Goal: Information Seeking & Learning: Compare options

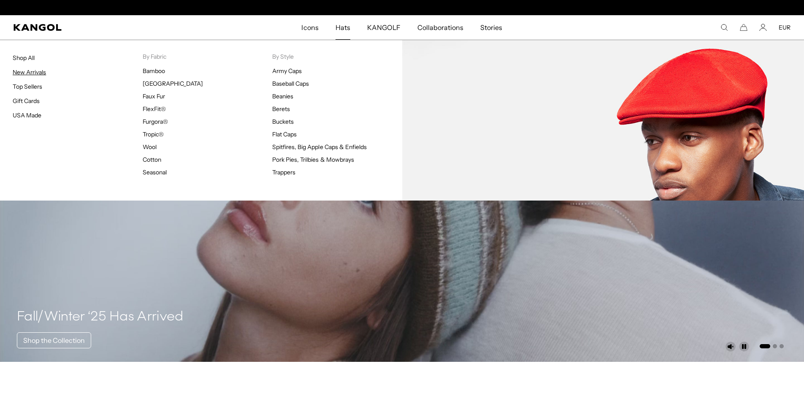
scroll to position [0, 174]
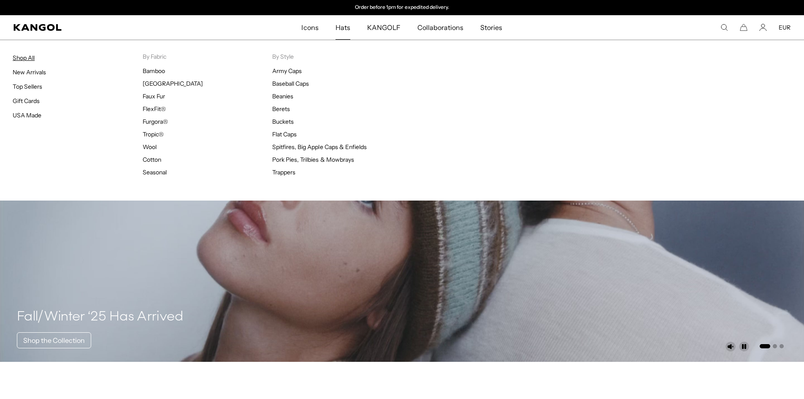
click at [23, 57] on link "Shop All" at bounding box center [24, 58] width 22 height 8
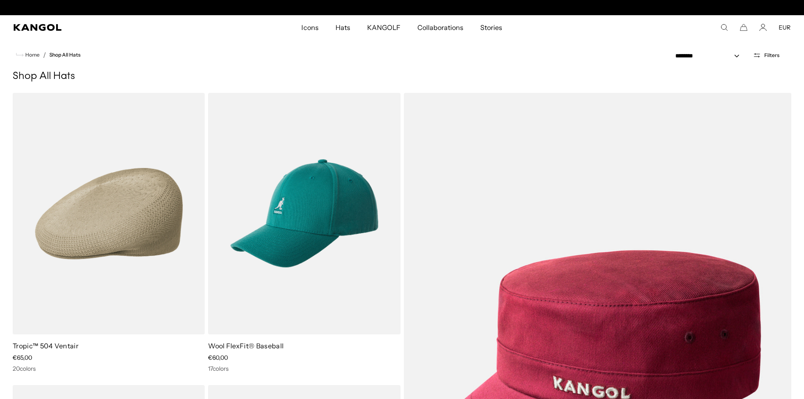
scroll to position [0, 174]
drag, startPoint x: 220, startPoint y: 67, endPoint x: 215, endPoint y: 66, distance: 4.7
click at [215, 66] on nav "Home / Shop All Hats" at bounding box center [402, 55] width 804 height 30
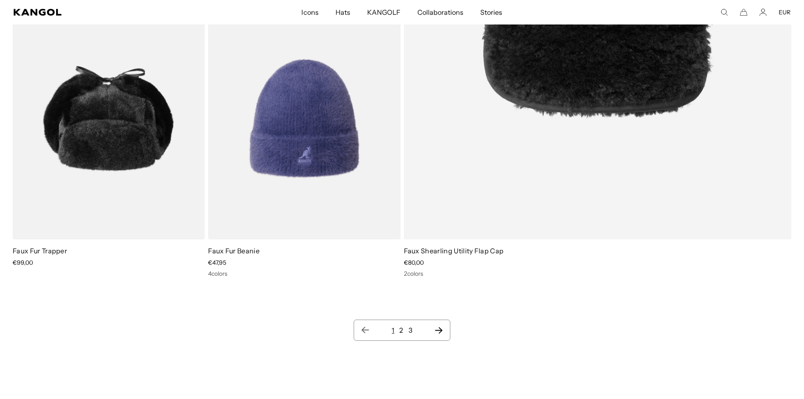
click at [401, 332] on link "2" at bounding box center [401, 330] width 4 height 8
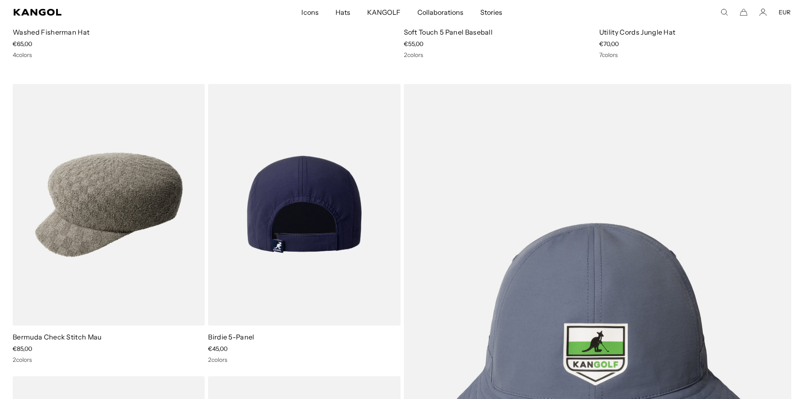
scroll to position [7177, 0]
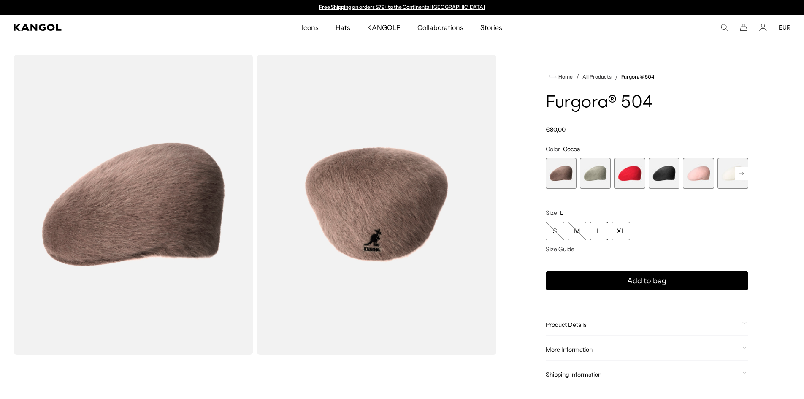
click at [662, 170] on span "4 of 7" at bounding box center [664, 173] width 31 height 31
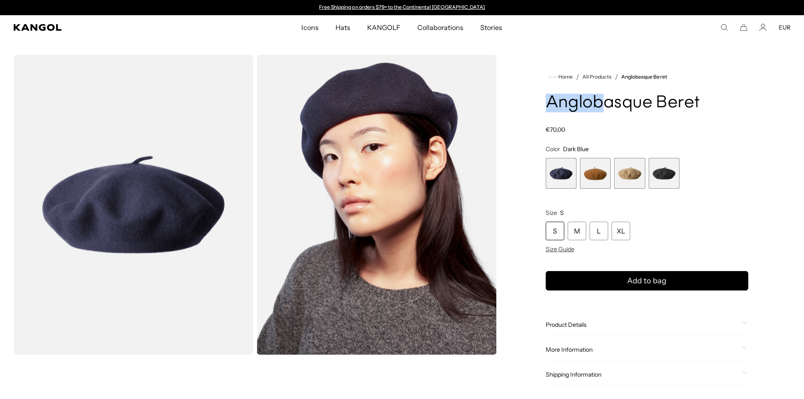
drag, startPoint x: 553, startPoint y: 103, endPoint x: 598, endPoint y: 107, distance: 45.3
click at [598, 107] on h1 "Anglobasque Beret" at bounding box center [647, 103] width 203 height 19
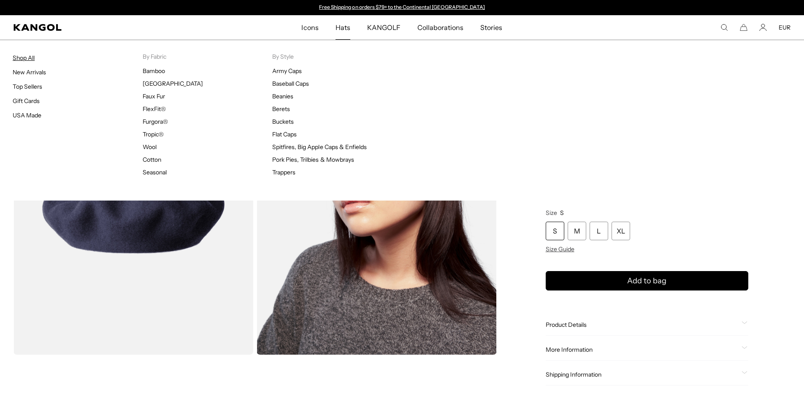
click at [28, 57] on link "Shop All" at bounding box center [24, 58] width 22 height 8
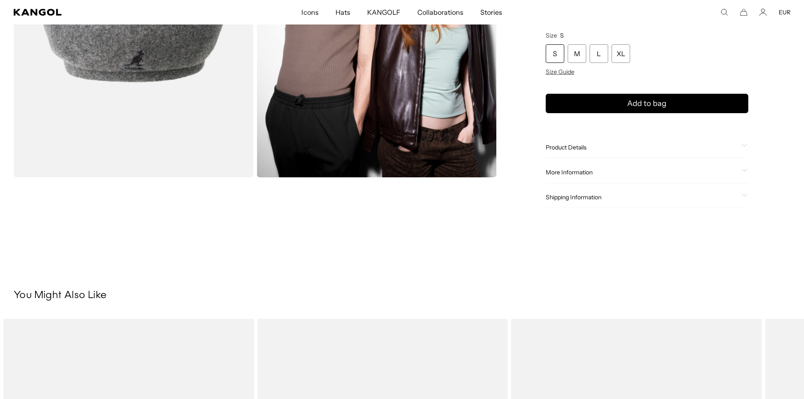
scroll to position [42, 0]
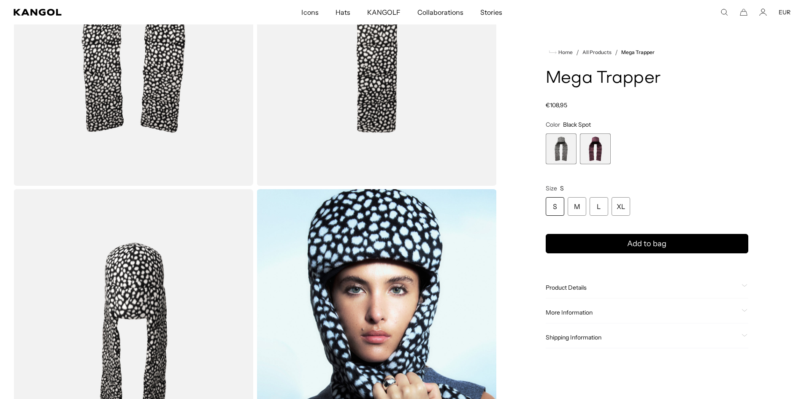
scroll to position [174, 0]
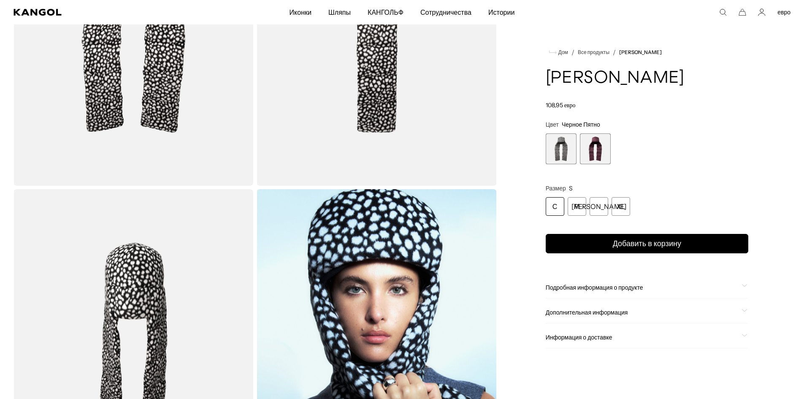
click at [583, 289] on font "Подробная информация о продукте" at bounding box center [595, 288] width 98 height 8
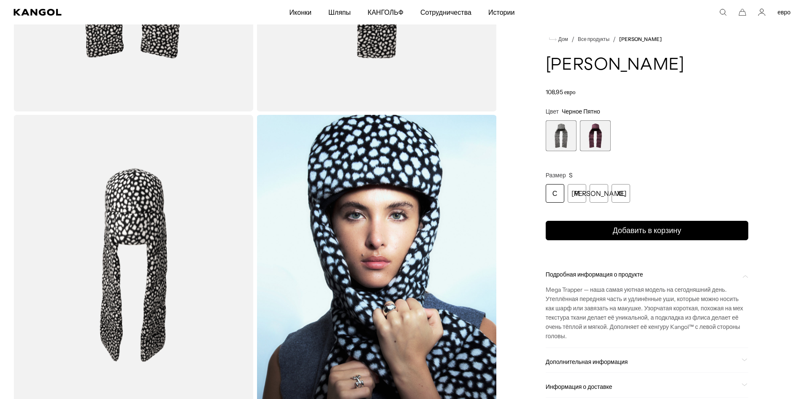
scroll to position [258, 0]
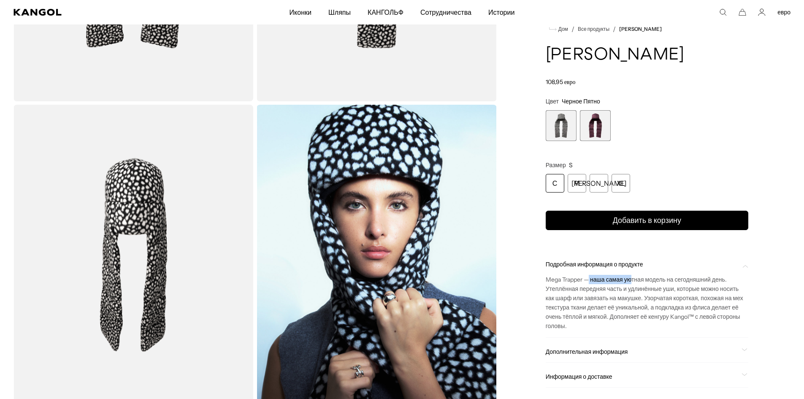
drag, startPoint x: 591, startPoint y: 281, endPoint x: 634, endPoint y: 282, distance: 42.6
click at [634, 282] on font "Mega Trapper — наша самая уютная модель на сегодняшний день. Утеплённая передня…" at bounding box center [645, 303] width 198 height 54
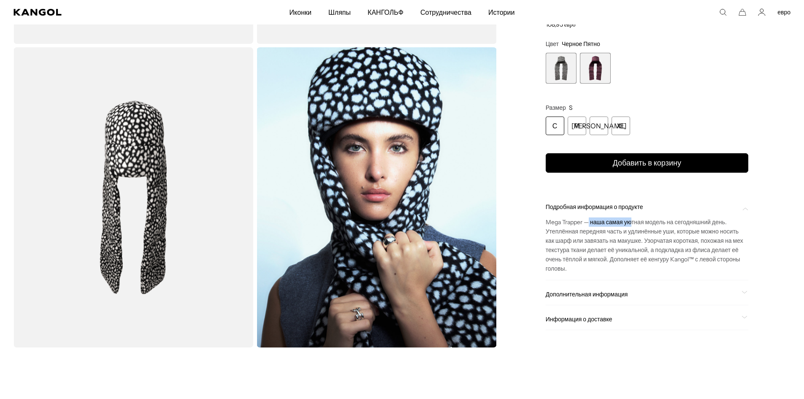
scroll to position [343, 0]
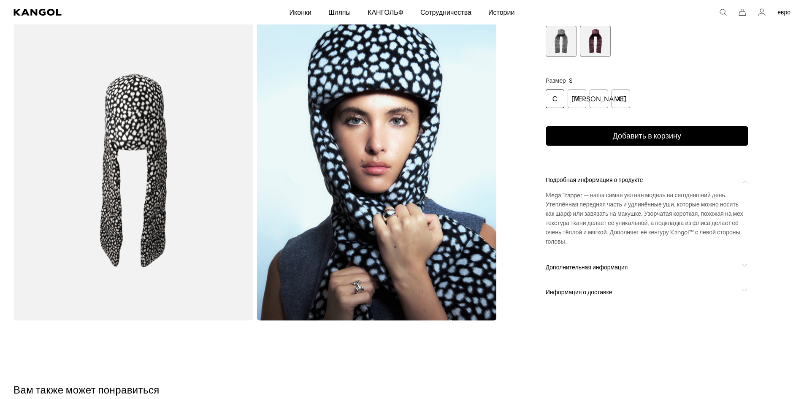
click at [585, 268] on font "Дополнительная информация" at bounding box center [587, 268] width 82 height 8
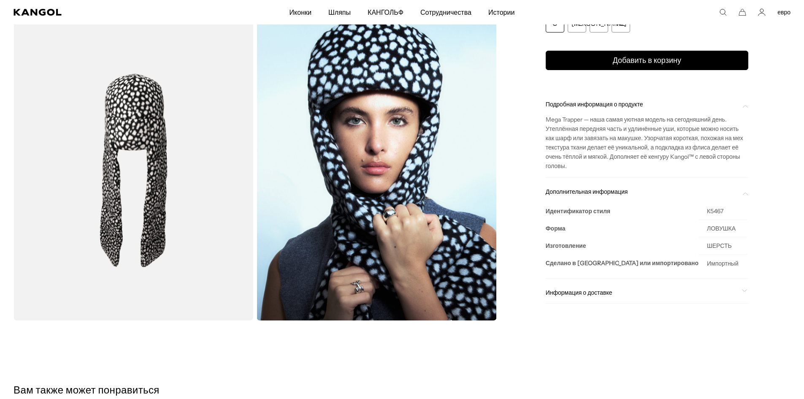
scroll to position [0, 174]
click at [559, 293] on font "Информация о доставке" at bounding box center [579, 293] width 67 height 8
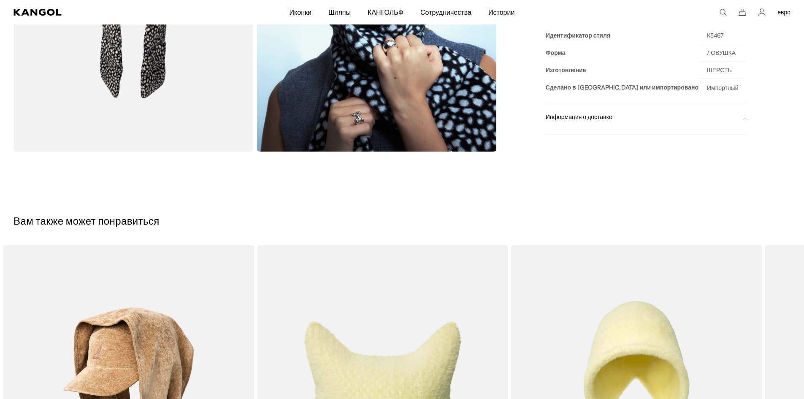
scroll to position [0, 0]
click at [567, 119] on font "Информация о доставке" at bounding box center [579, 117] width 67 height 8
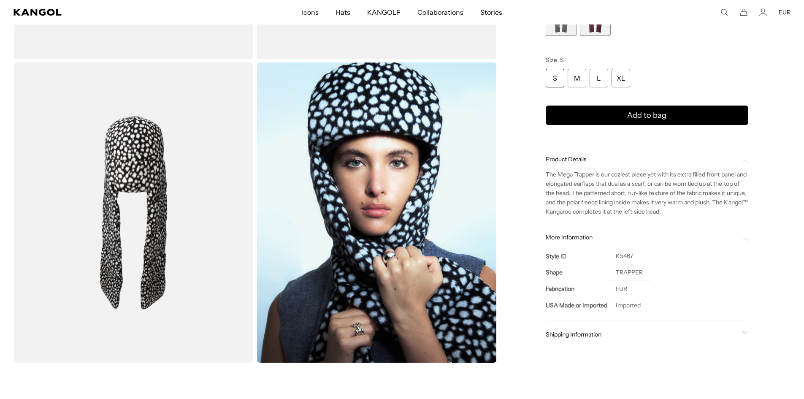
scroll to position [0, 174]
drag, startPoint x: 615, startPoint y: 291, endPoint x: 629, endPoint y: 290, distance: 14.4
click at [629, 290] on td "FUR" at bounding box center [630, 289] width 44 height 16
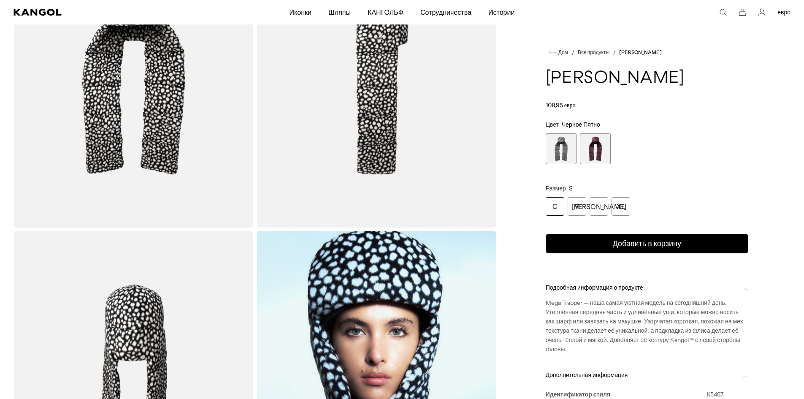
scroll to position [132, 0]
click at [588, 145] on span "2 из 2" at bounding box center [595, 148] width 31 height 31
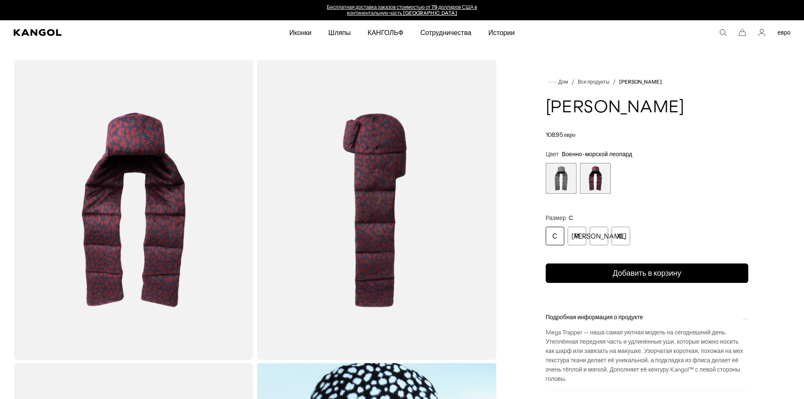
click at [569, 177] on span "1 из 2" at bounding box center [561, 178] width 31 height 31
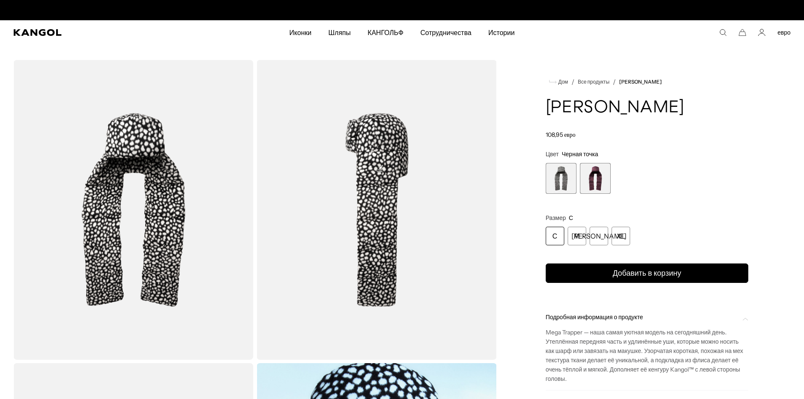
scroll to position [0, 174]
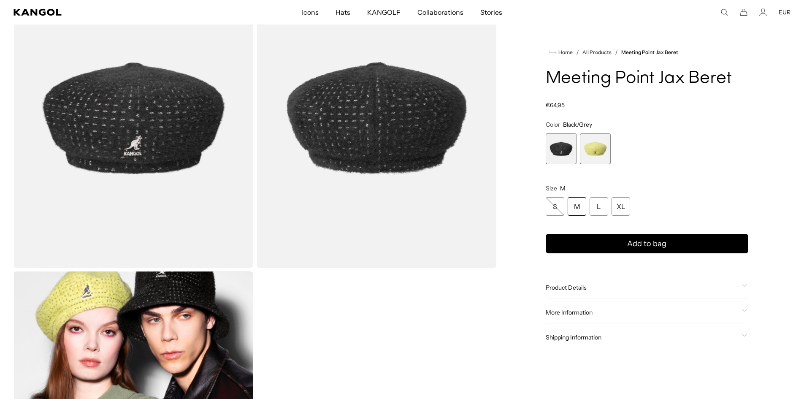
scroll to position [84, 0]
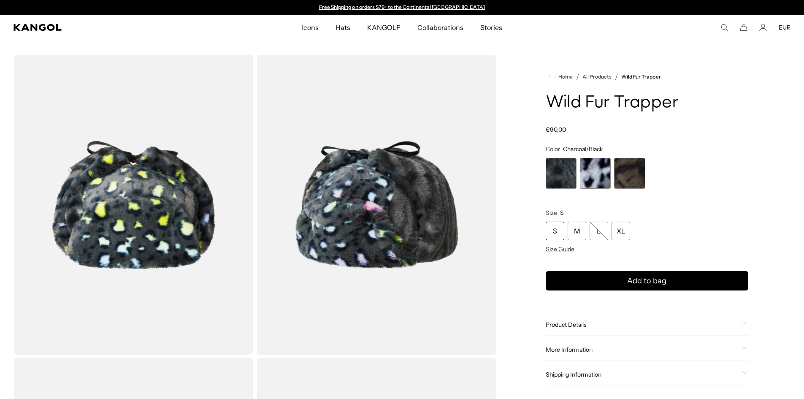
click at [564, 169] on span "1 of 3" at bounding box center [561, 173] width 31 height 31
click at [598, 169] on span "2 of 3" at bounding box center [595, 173] width 31 height 31
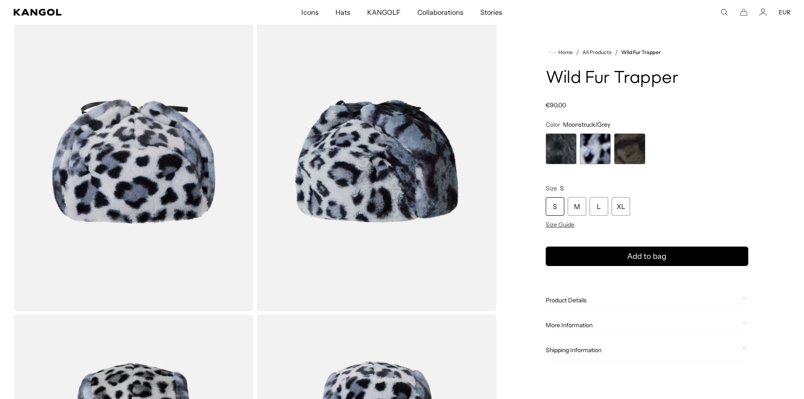
scroll to position [42, 0]
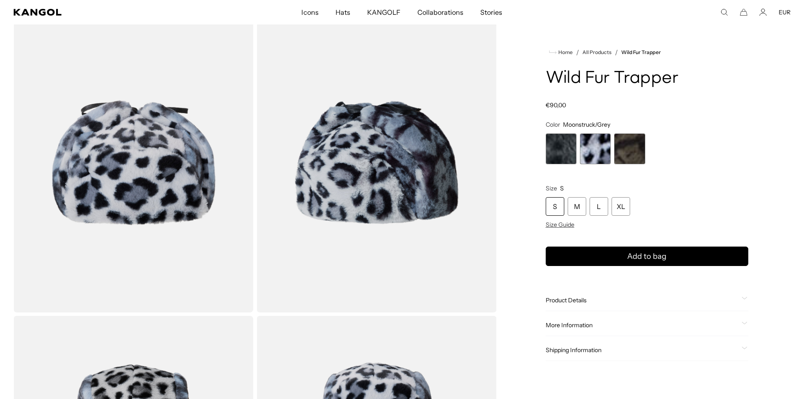
drag, startPoint x: 550, startPoint y: 104, endPoint x: 582, endPoint y: 102, distance: 31.7
click at [567, 102] on div "Regular price €90,00 Regular price Sale price €90,00" at bounding box center [647, 105] width 203 height 8
click at [587, 102] on div "Regular price €90,00 Regular price Sale price €90,00" at bounding box center [647, 105] width 203 height 8
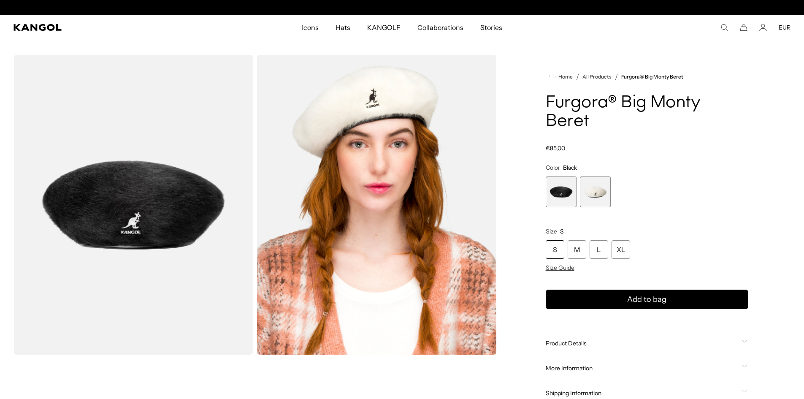
scroll to position [0, 174]
drag, startPoint x: 551, startPoint y: 130, endPoint x: 579, endPoint y: 131, distance: 28.3
click at [573, 144] on div "Regular price €85,00 Regular price Sale price €85,00" at bounding box center [647, 148] width 203 height 8
click at [581, 144] on div "Regular price €85,00 Regular price Sale price €85,00" at bounding box center [647, 148] width 203 height 8
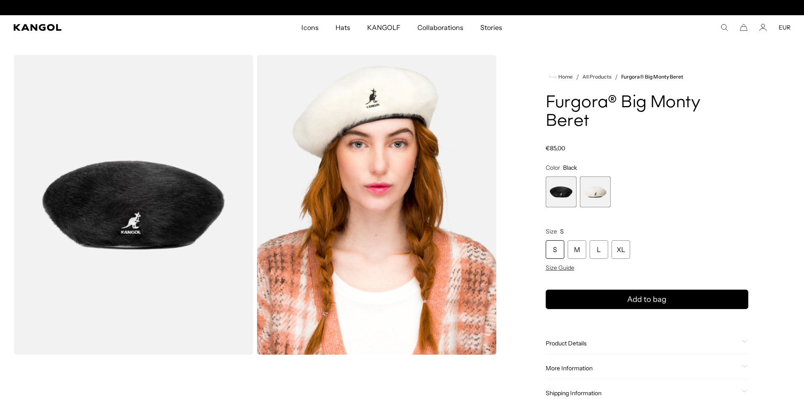
scroll to position [0, 174]
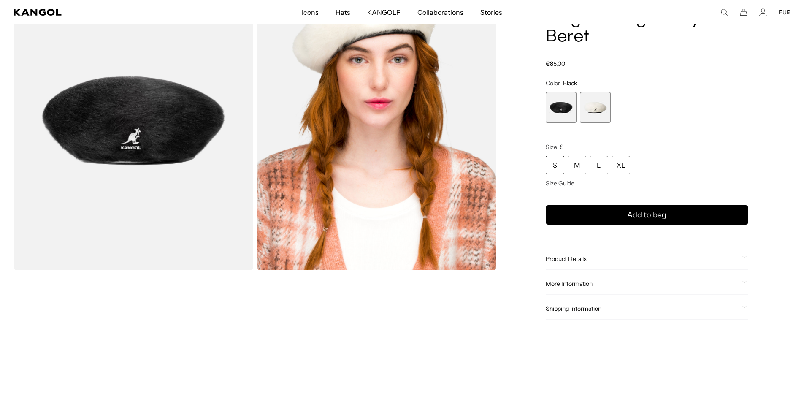
click at [574, 280] on span "More Information" at bounding box center [642, 284] width 193 height 8
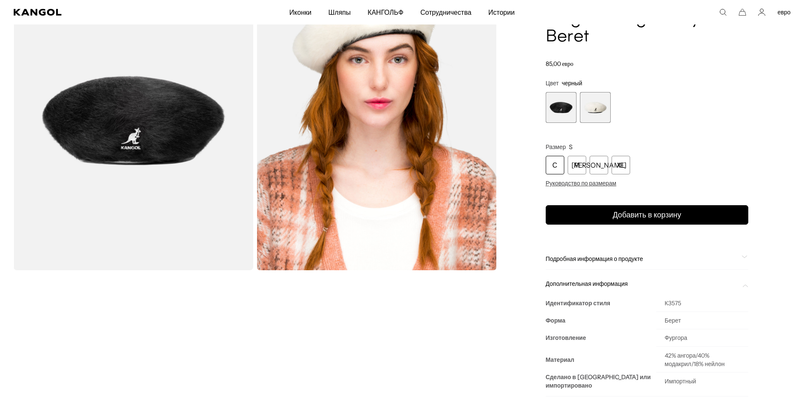
scroll to position [0, 0]
drag, startPoint x: 694, startPoint y: 338, endPoint x: 719, endPoint y: 339, distance: 24.9
click at [719, 352] on font "42% ангора/40% модакрил/18% нейлон" at bounding box center [695, 360] width 60 height 16
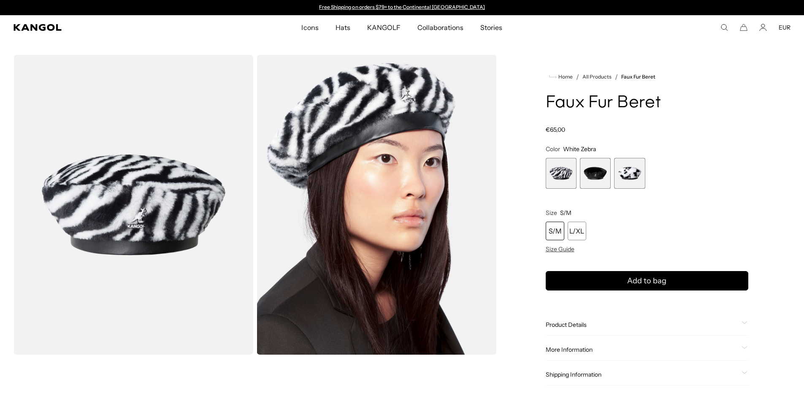
click at [594, 170] on span "2 of 3" at bounding box center [595, 173] width 31 height 31
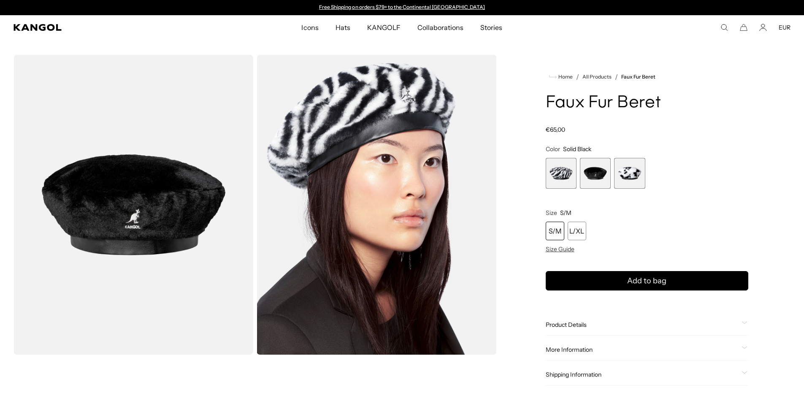
click at [636, 173] on span "3 of 3" at bounding box center [629, 173] width 31 height 31
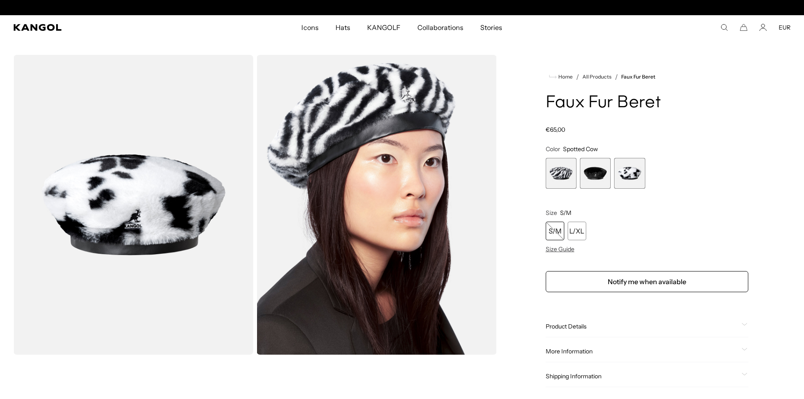
scroll to position [0, 174]
click at [561, 179] on span "1 of 3" at bounding box center [561, 173] width 31 height 31
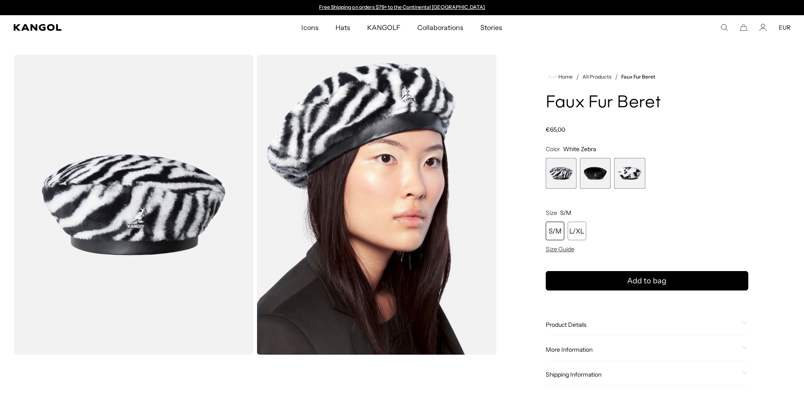
click at [633, 176] on span "3 of 3" at bounding box center [629, 173] width 31 height 31
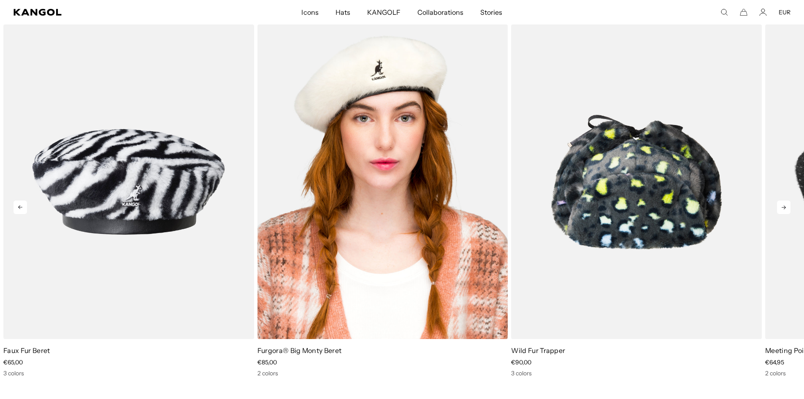
scroll to position [0, 174]
click at [368, 196] on img "2 of 5" at bounding box center [383, 181] width 251 height 315
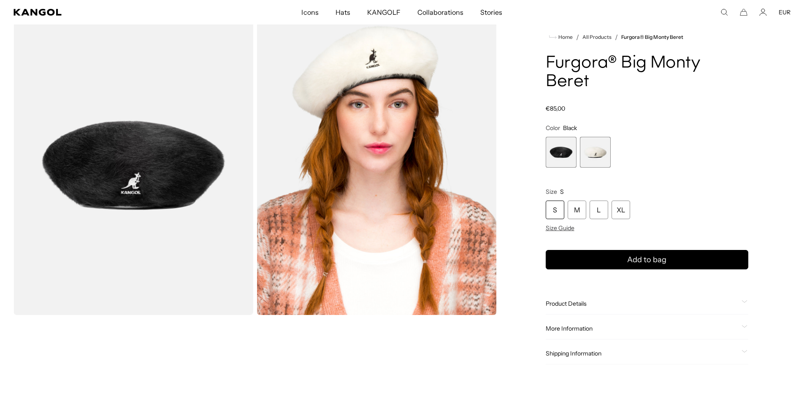
scroll to position [42, 0]
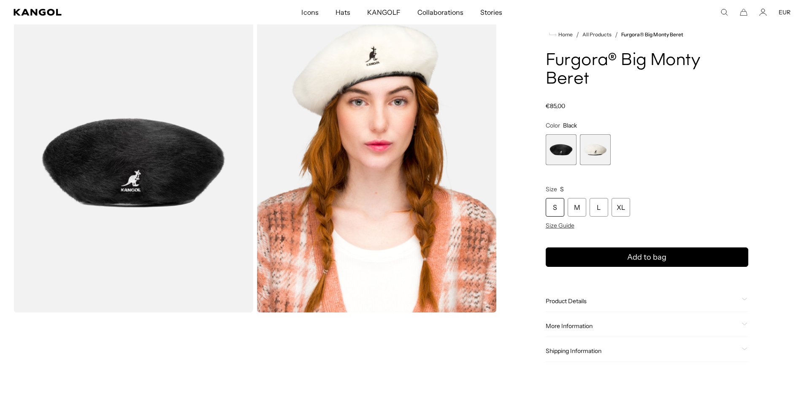
click at [564, 322] on span "More Information" at bounding box center [642, 326] width 193 height 8
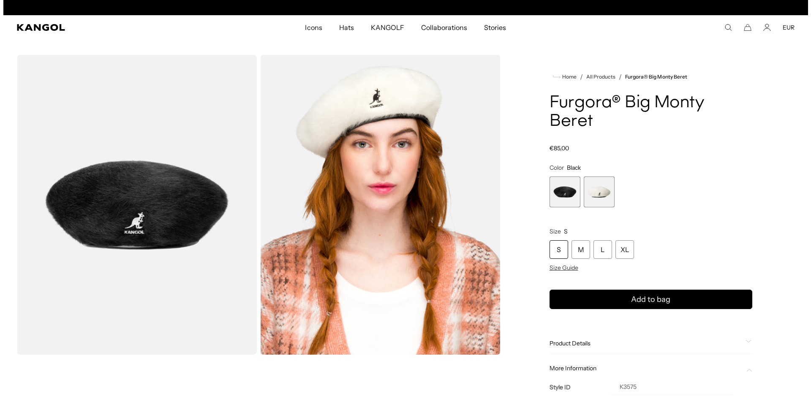
scroll to position [0, 0]
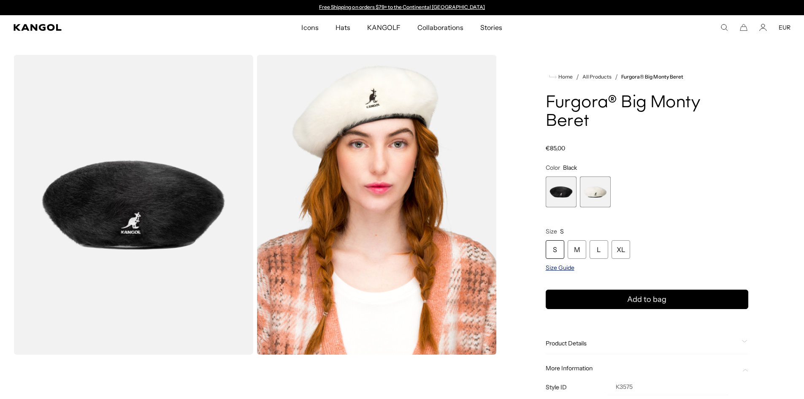
click at [562, 264] on span "Size Guide" at bounding box center [560, 268] width 29 height 8
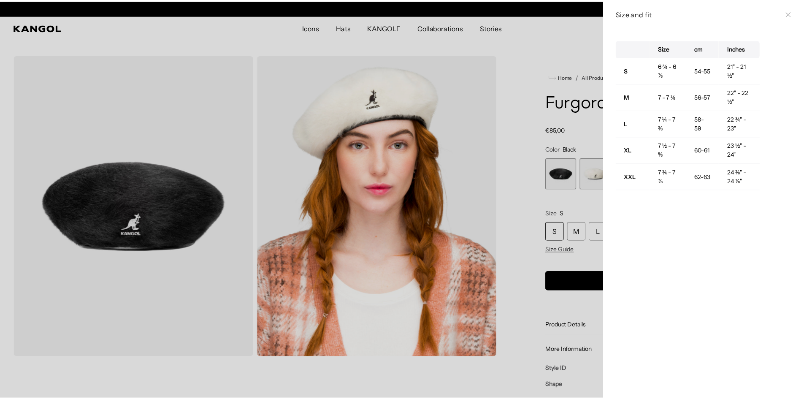
scroll to position [0, 174]
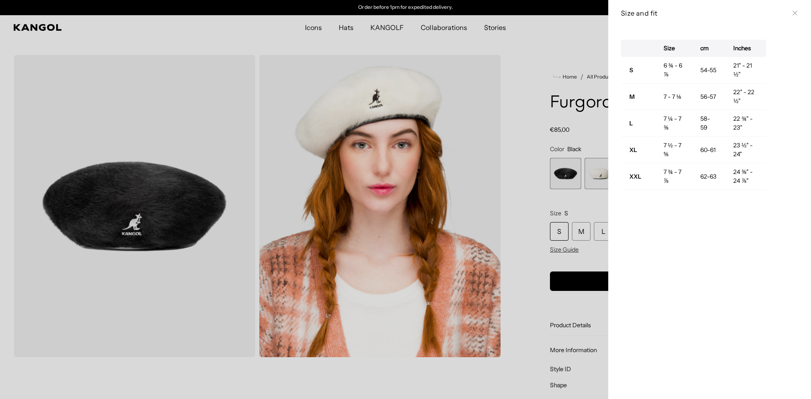
click at [792, 15] on icon at bounding box center [794, 13] width 5 height 5
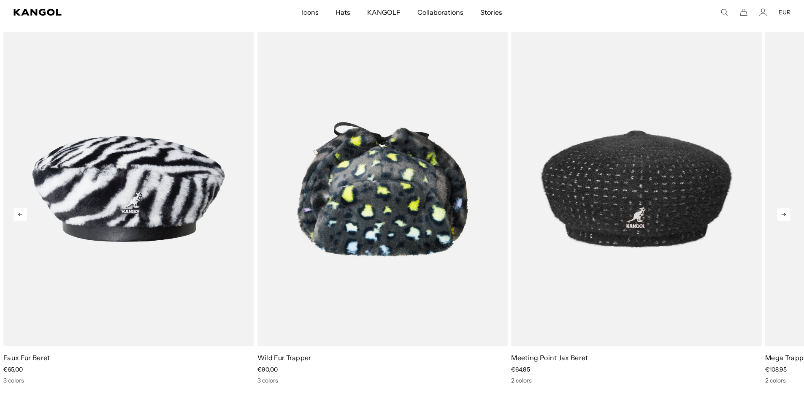
click at [780, 208] on icon at bounding box center [784, 215] width 14 height 14
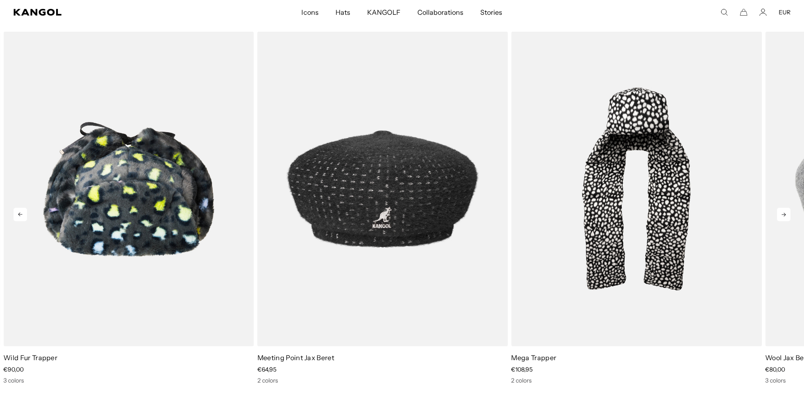
click at [780, 208] on icon at bounding box center [784, 215] width 14 height 14
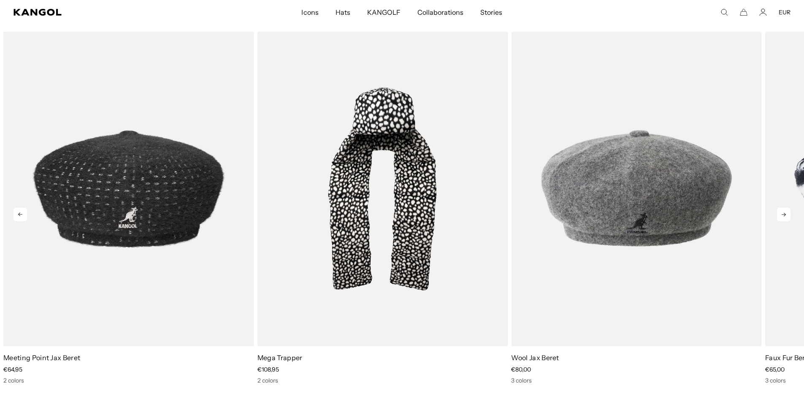
click at [780, 208] on icon at bounding box center [784, 215] width 14 height 14
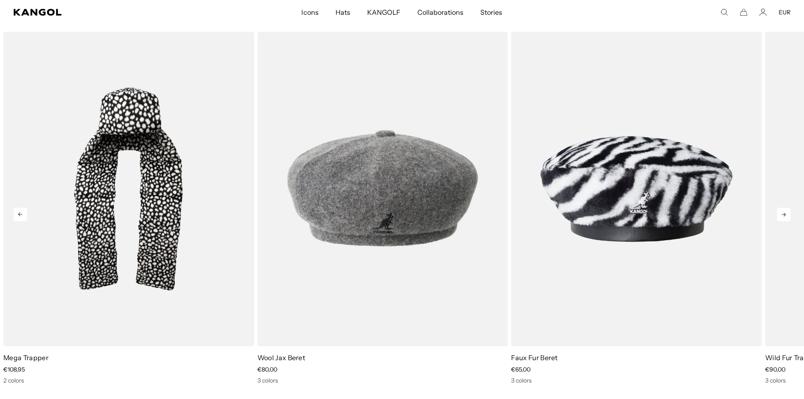
click at [780, 208] on icon at bounding box center [784, 215] width 14 height 14
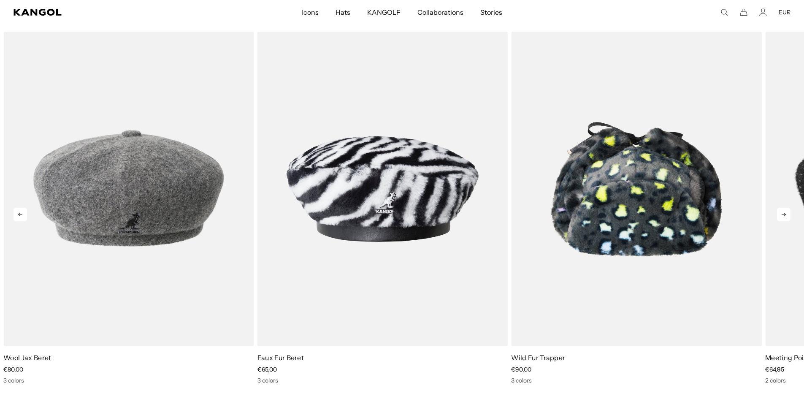
click at [780, 208] on icon at bounding box center [784, 215] width 14 height 14
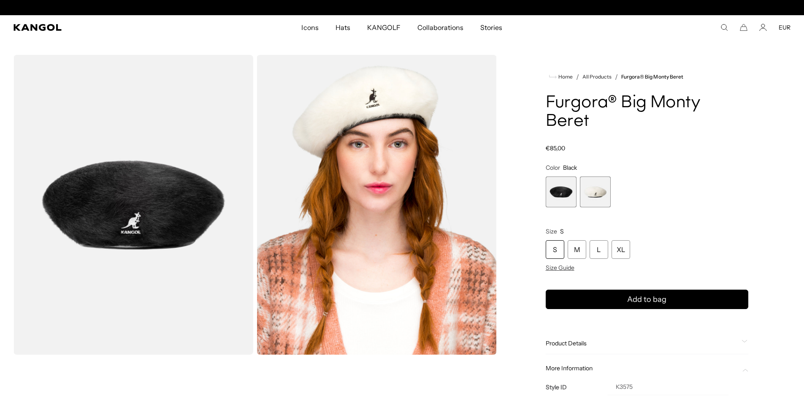
scroll to position [0, 0]
